Goal: Information Seeking & Learning: Learn about a topic

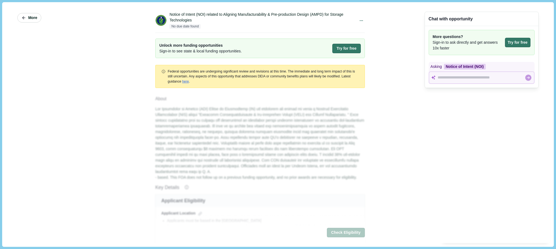
click at [22, 16] on icon "button" at bounding box center [23, 17] width 5 height 5
